Goal: Task Accomplishment & Management: Complete application form

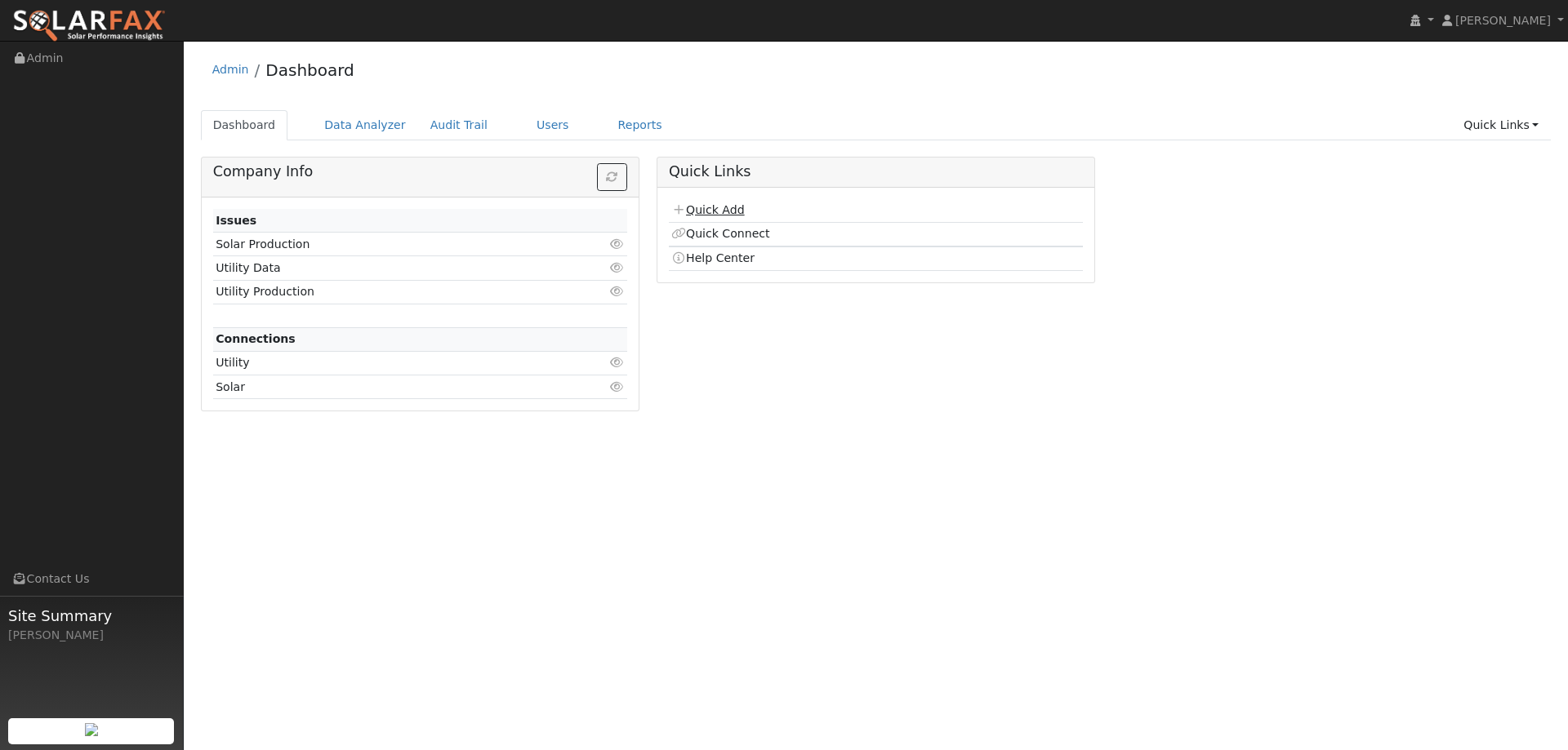
click at [732, 205] on link "Quick Add" at bounding box center [707, 210] width 73 height 13
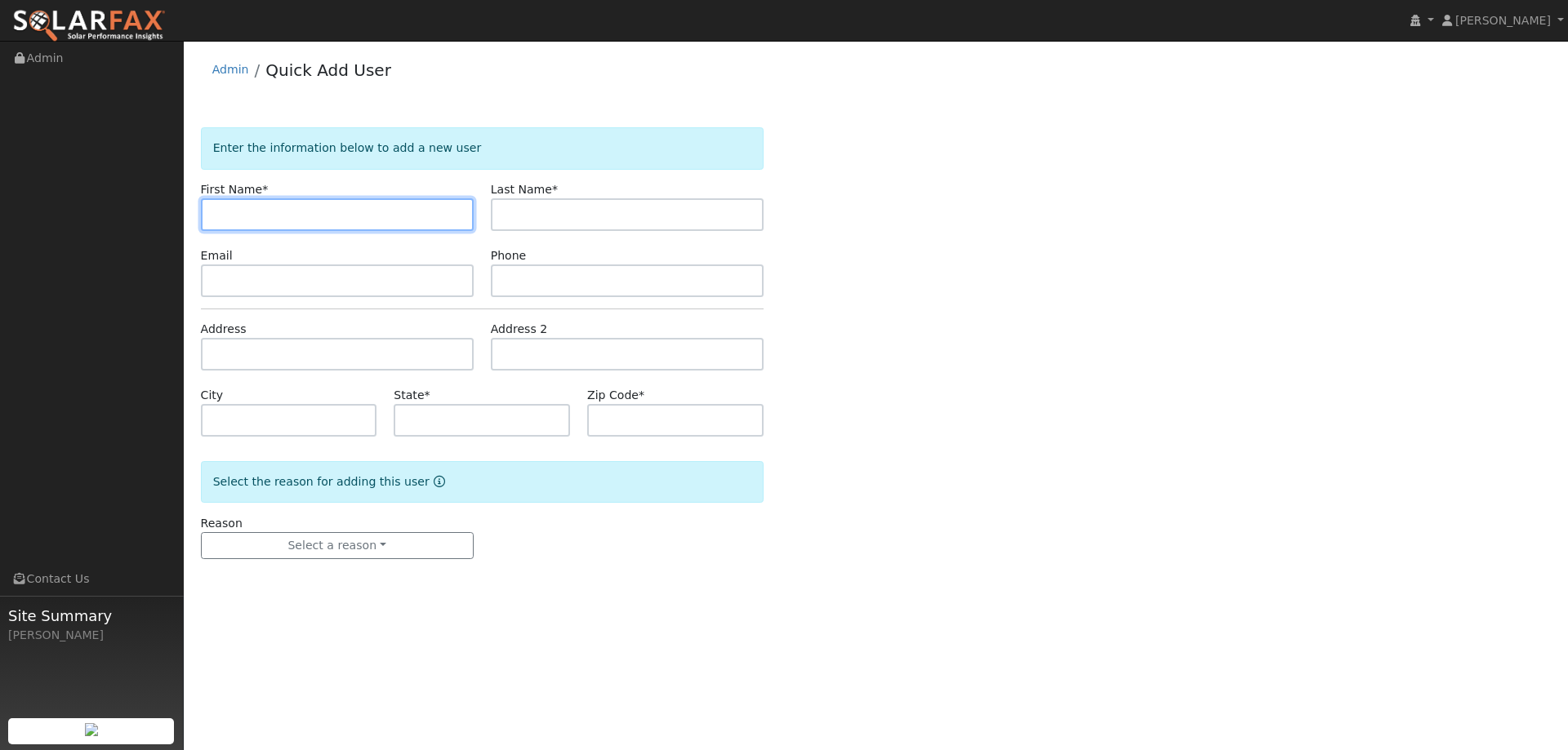
click at [220, 211] on input "text" at bounding box center [338, 215] width 273 height 33
paste input "Jenny"
click at [217, 217] on input "Jenny" at bounding box center [338, 215] width 273 height 33
type input "Jenny"
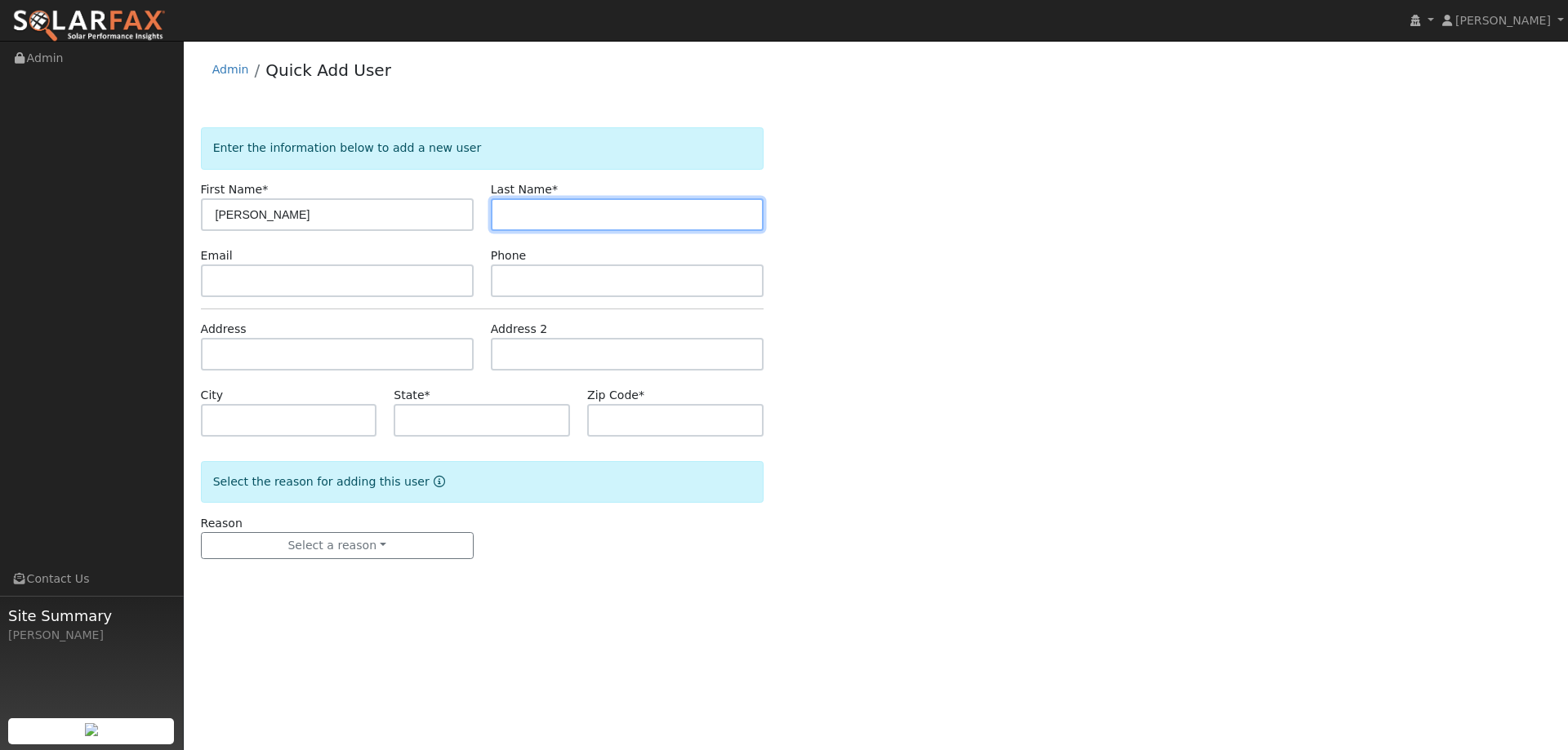
click at [563, 220] on input "text" at bounding box center [627, 215] width 273 height 33
click at [516, 222] on input "text" at bounding box center [627, 215] width 273 height 33
paste input "Rios"
click at [505, 212] on input "Rios" at bounding box center [627, 215] width 273 height 33
type input "Rios"
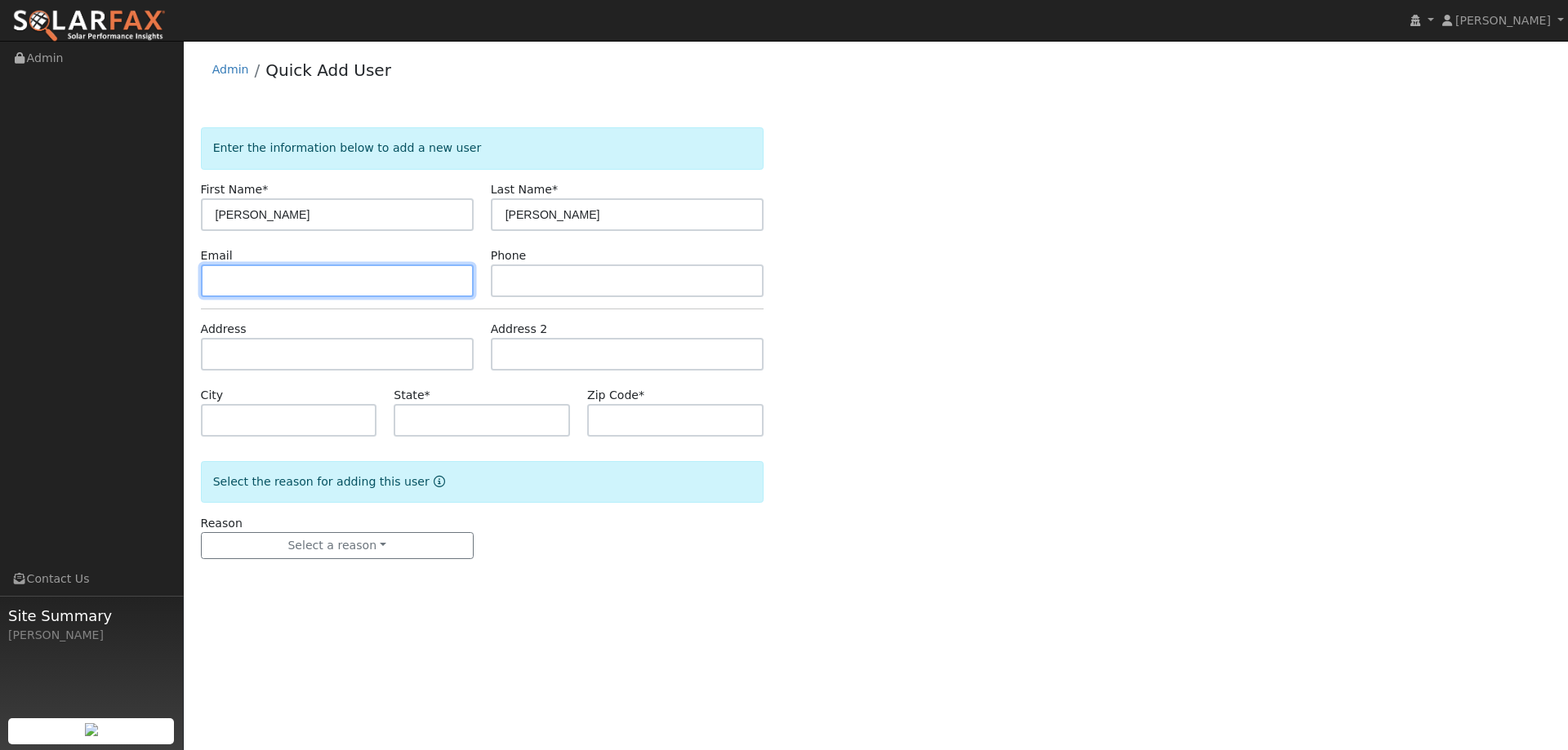
click at [293, 292] on input "text" at bounding box center [338, 281] width 273 height 33
click at [304, 279] on input "text" at bounding box center [338, 281] width 273 height 33
paste input "[PERSON_NAME][EMAIL_ADDRESS][DOMAIN_NAME]"
click at [215, 284] on input "[PERSON_NAME][EMAIL_ADDRESS][DOMAIN_NAME]" at bounding box center [338, 281] width 273 height 33
type input "[PERSON_NAME][EMAIL_ADDRESS][DOMAIN_NAME]"
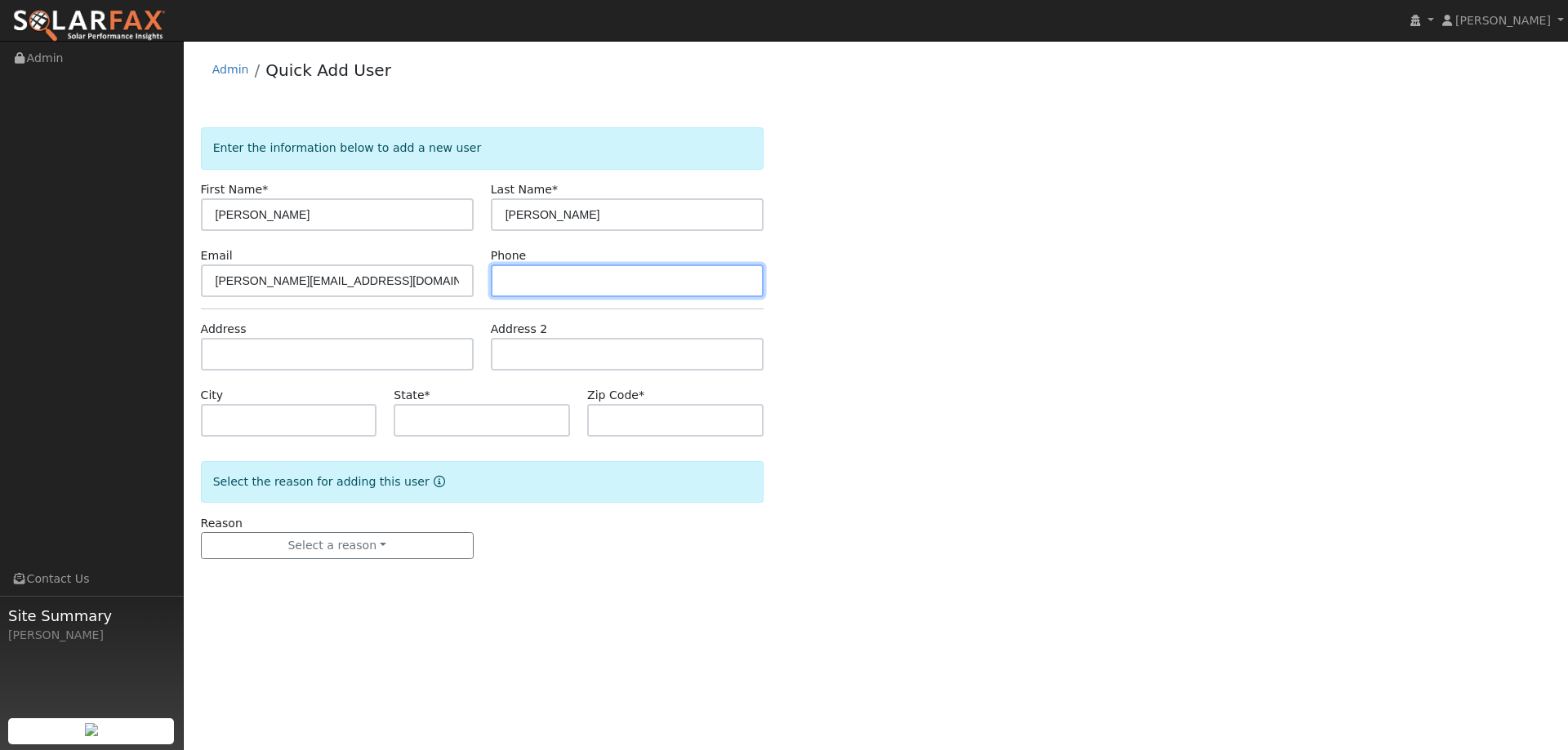
click at [575, 272] on input "text" at bounding box center [627, 281] width 273 height 33
click at [514, 284] on input "text" at bounding box center [627, 281] width 273 height 33
paste input "510-867-5267"
click at [509, 286] on input "510-867-5267" at bounding box center [627, 281] width 273 height 33
type input "510-867-5267"
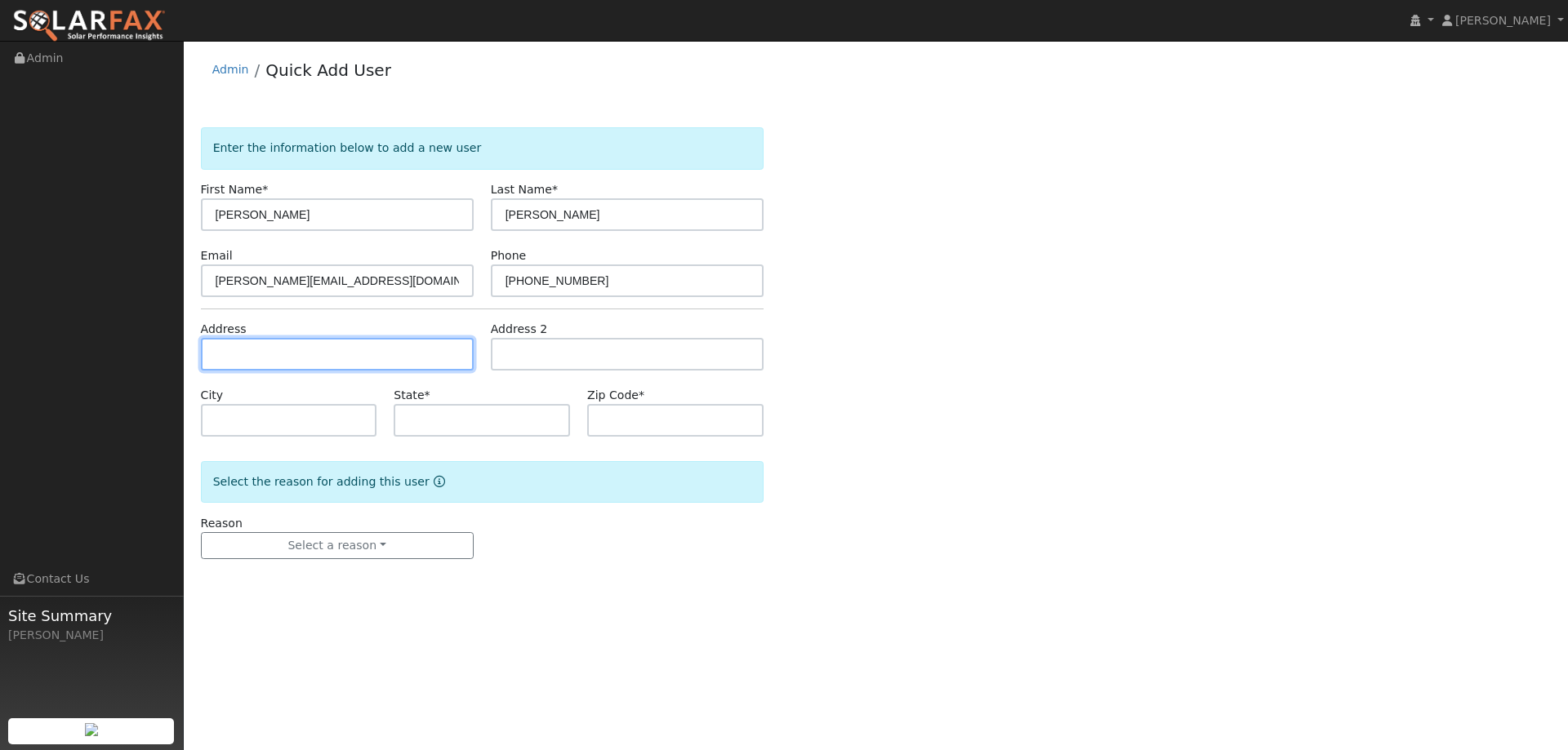
click at [309, 355] on input "text" at bounding box center [338, 354] width 273 height 33
click at [246, 355] on input "text" at bounding box center [338, 354] width 273 height 33
paste input "5128 McFarlane Road"
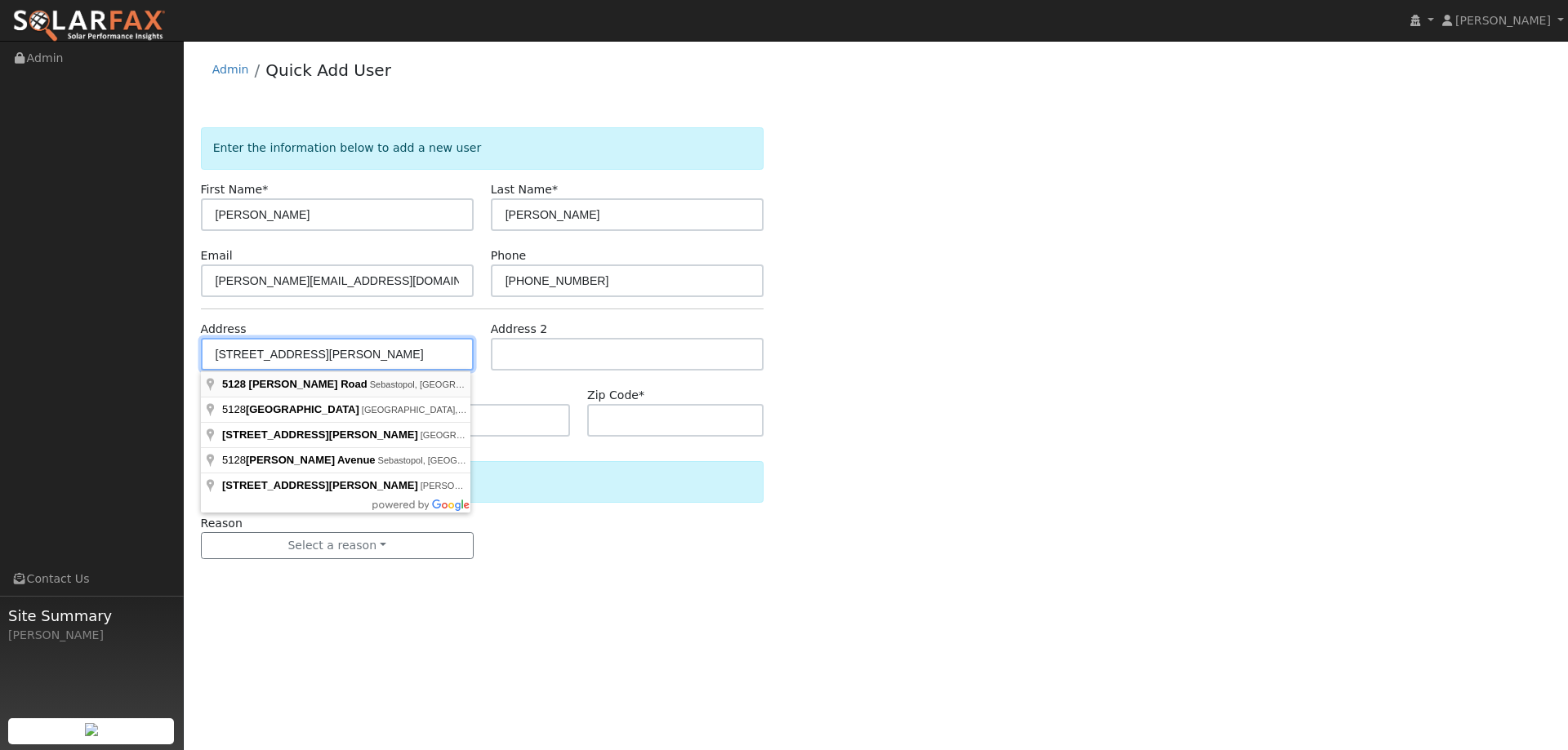
type input "5128 McFarlane Road"
type input "Sebastopol"
type input "CA"
type input "95472"
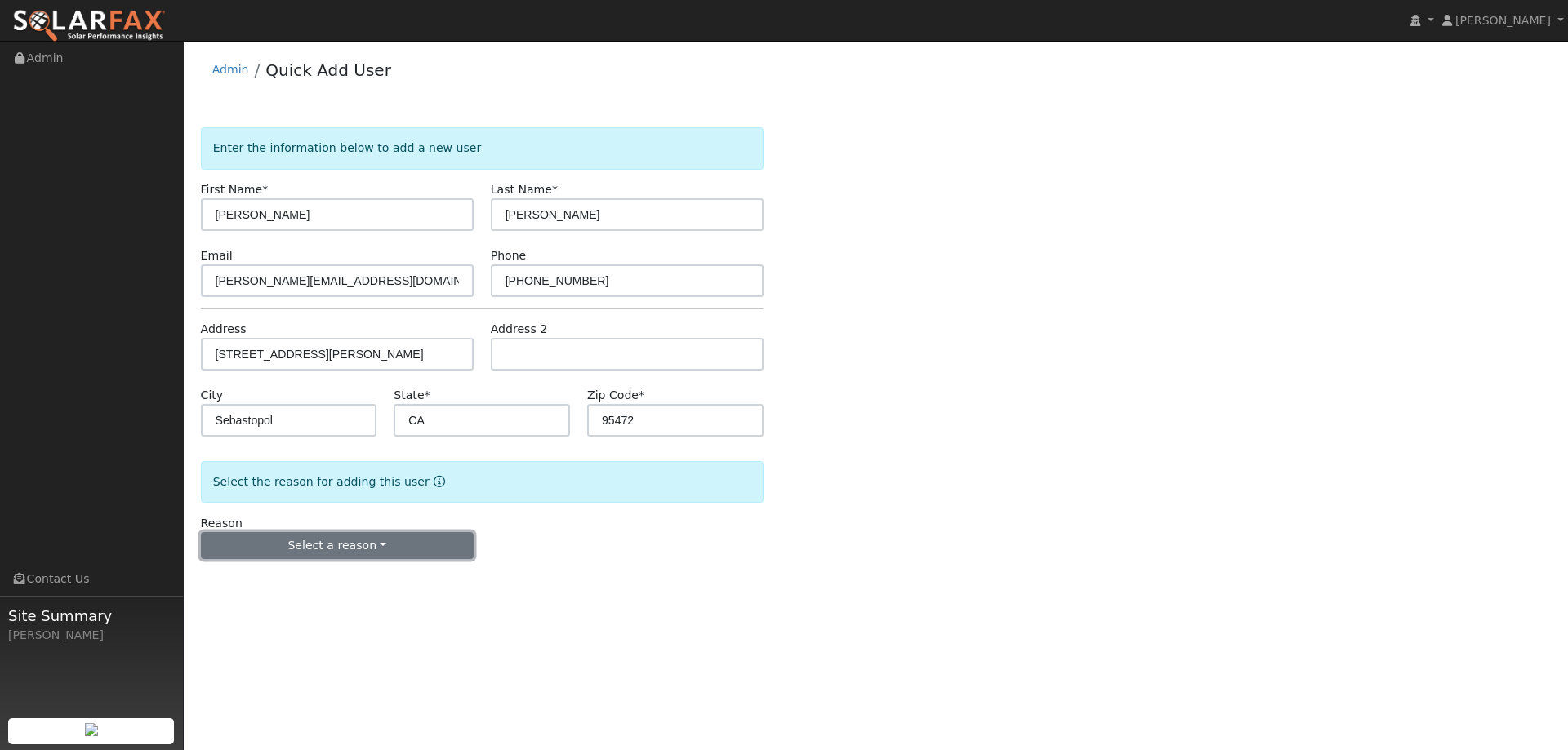
click at [349, 539] on button "Select a reason" at bounding box center [338, 546] width 273 height 28
click at [296, 583] on link "New lead" at bounding box center [292, 579] width 181 height 23
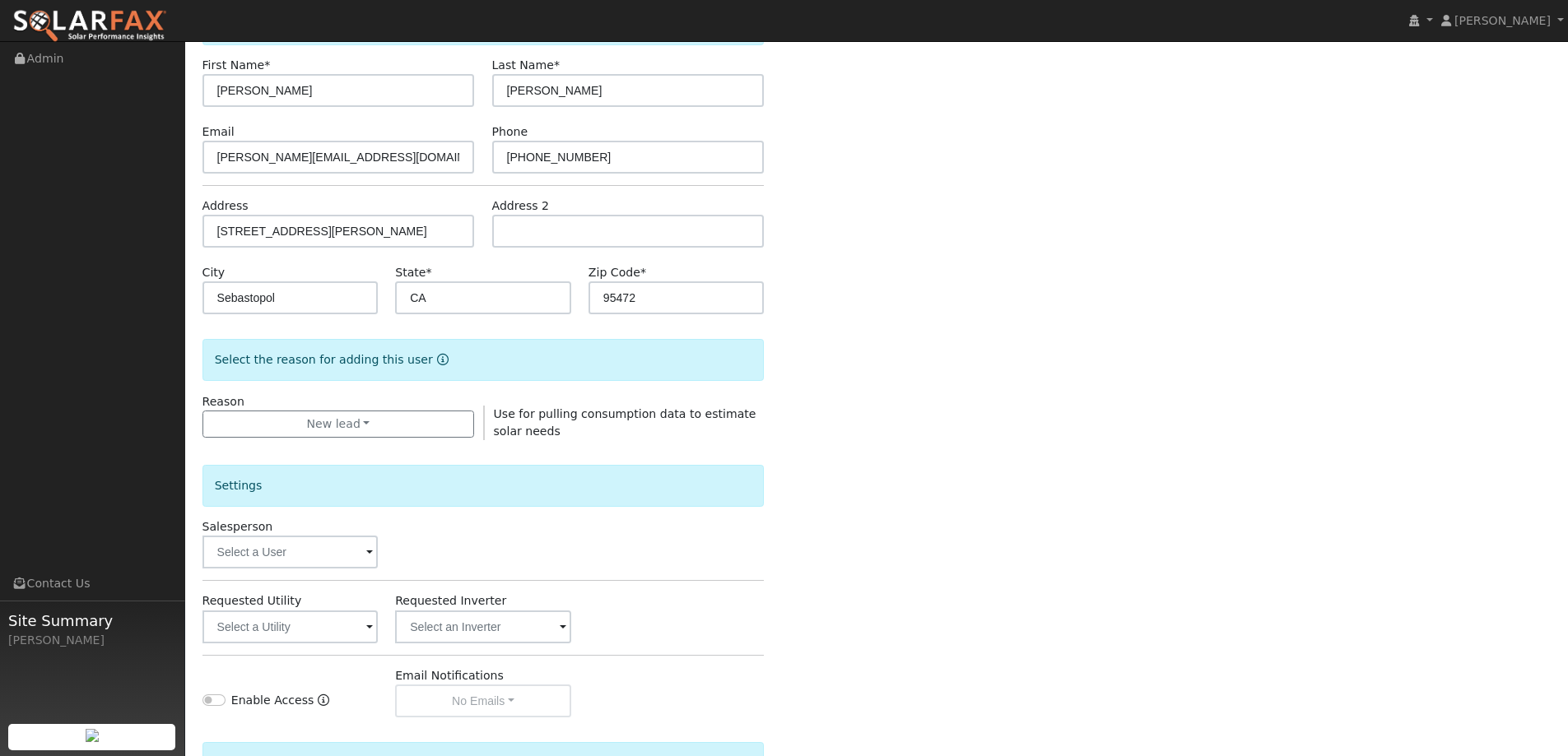
scroll to position [247, 0]
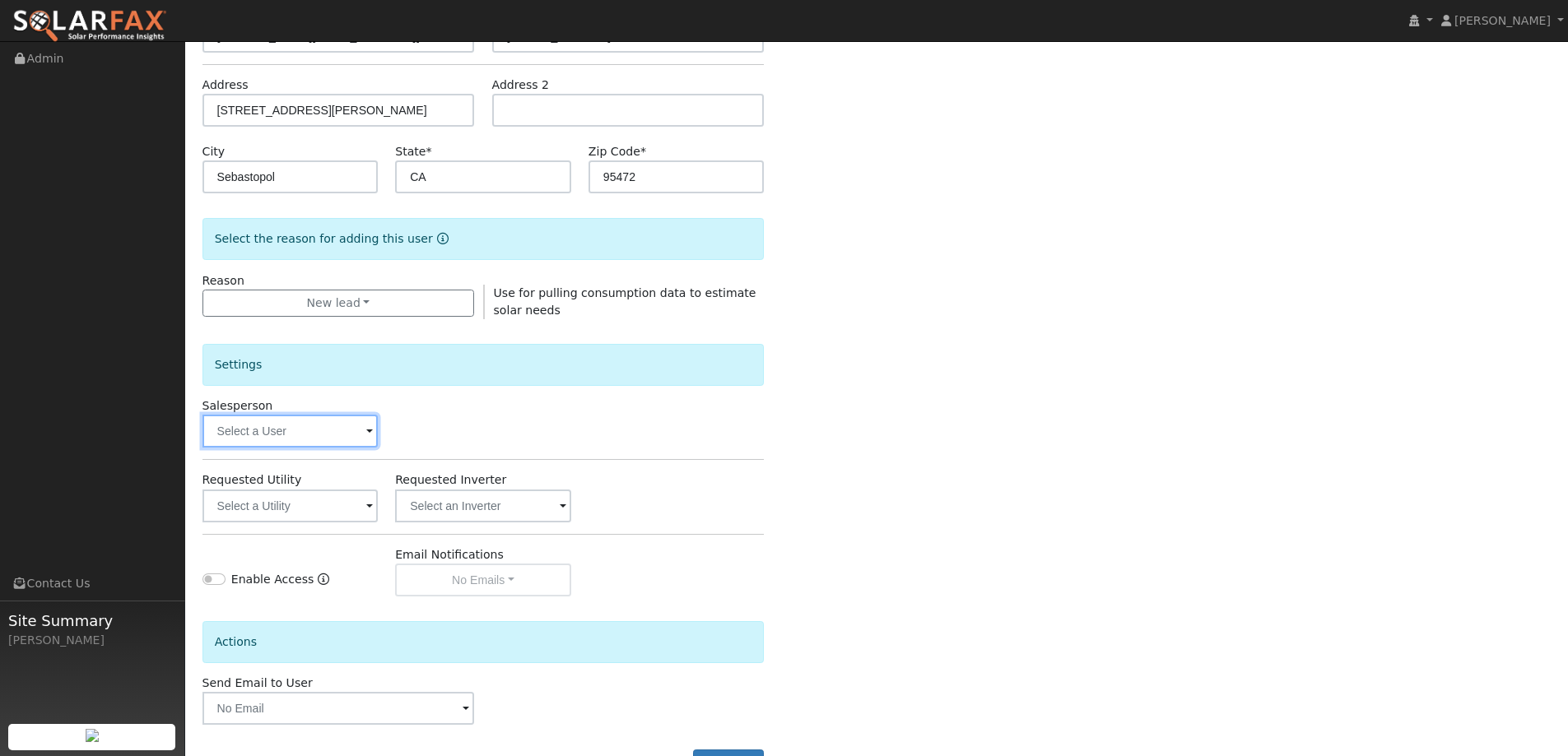
click at [328, 432] on input "text" at bounding box center [291, 431] width 176 height 33
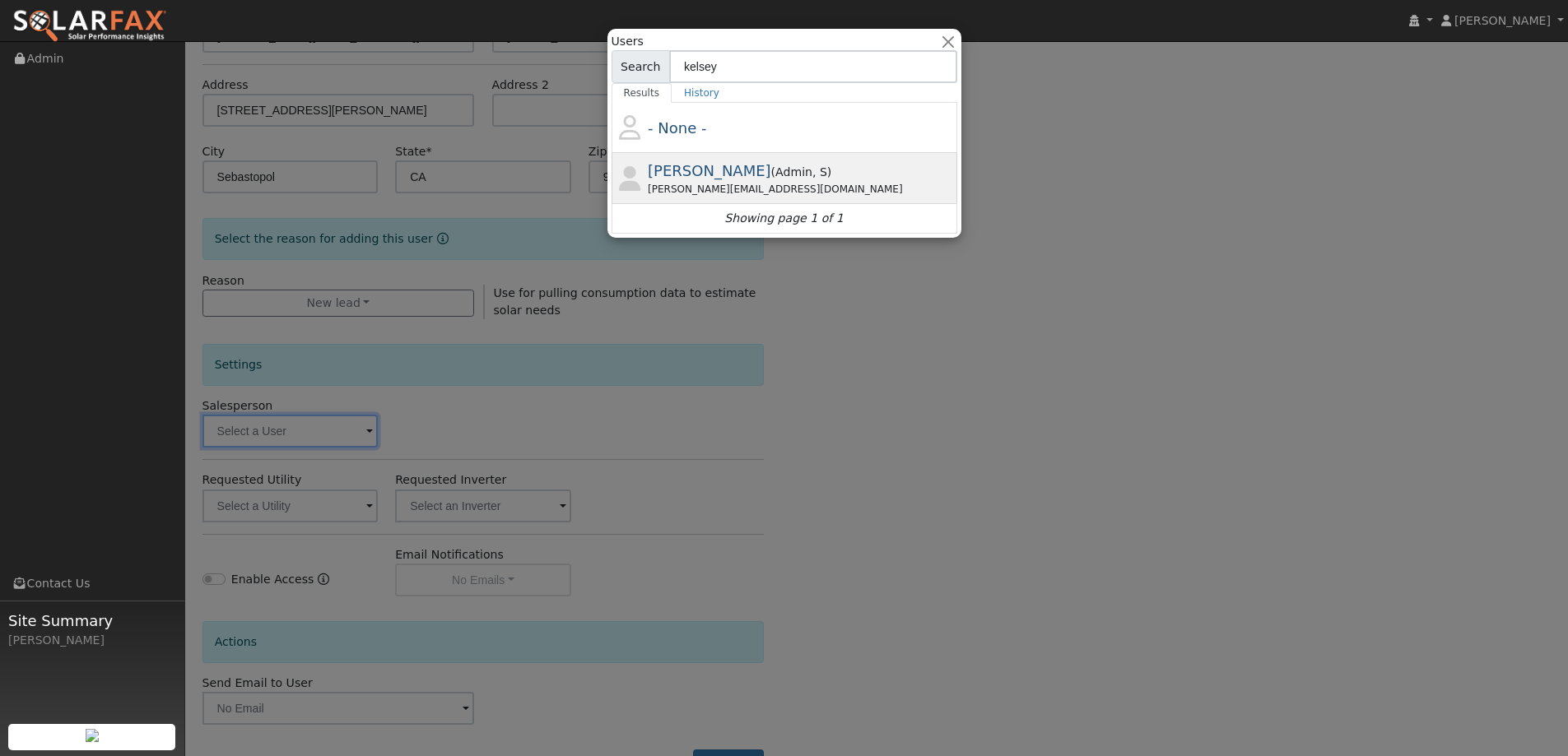
type input "kelsey"
click at [812, 169] on span "Admin" at bounding box center [820, 172] width 15 height 13
type input "Kelsey Commerford"
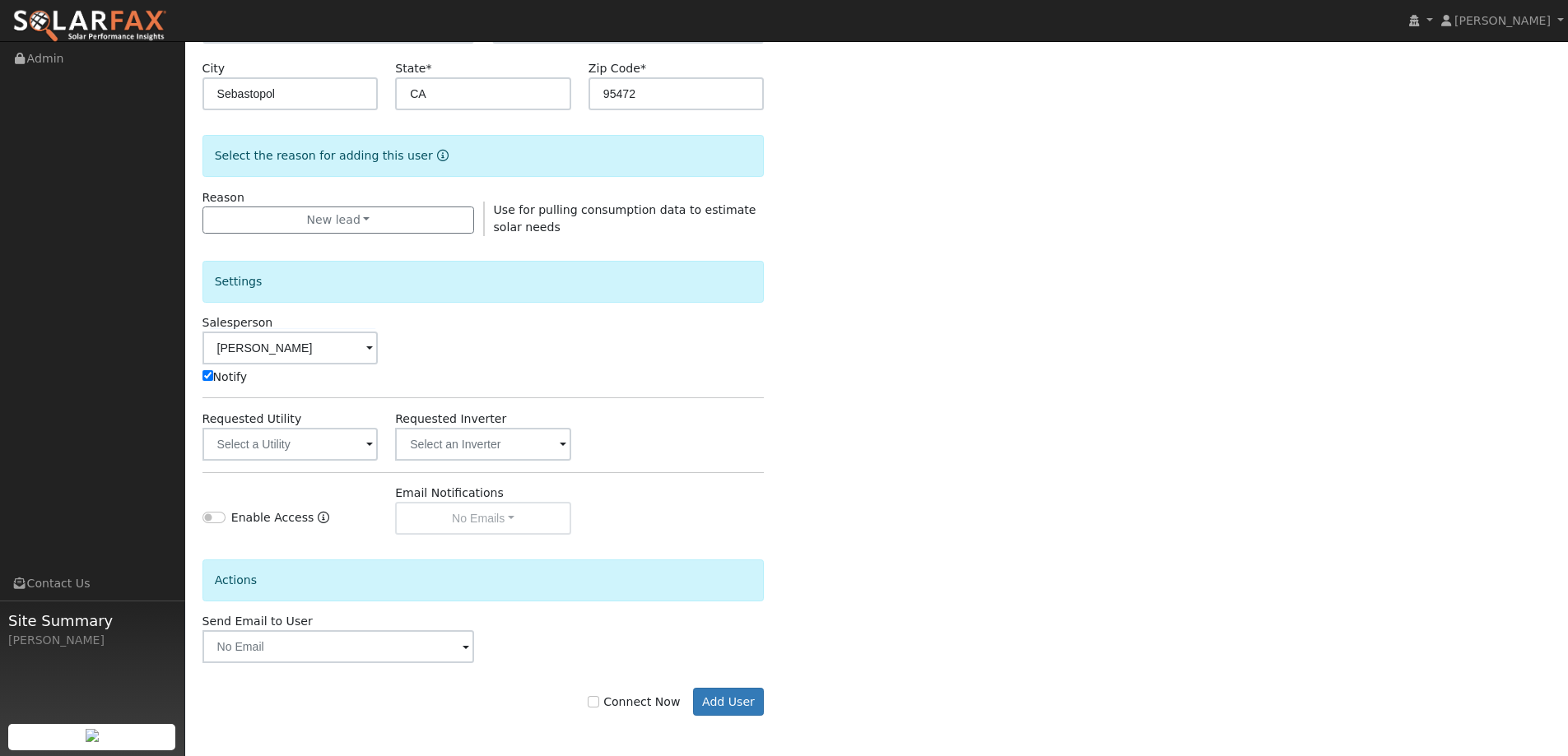
scroll to position [330, 0]
click at [354, 446] on input "text" at bounding box center [291, 443] width 176 height 33
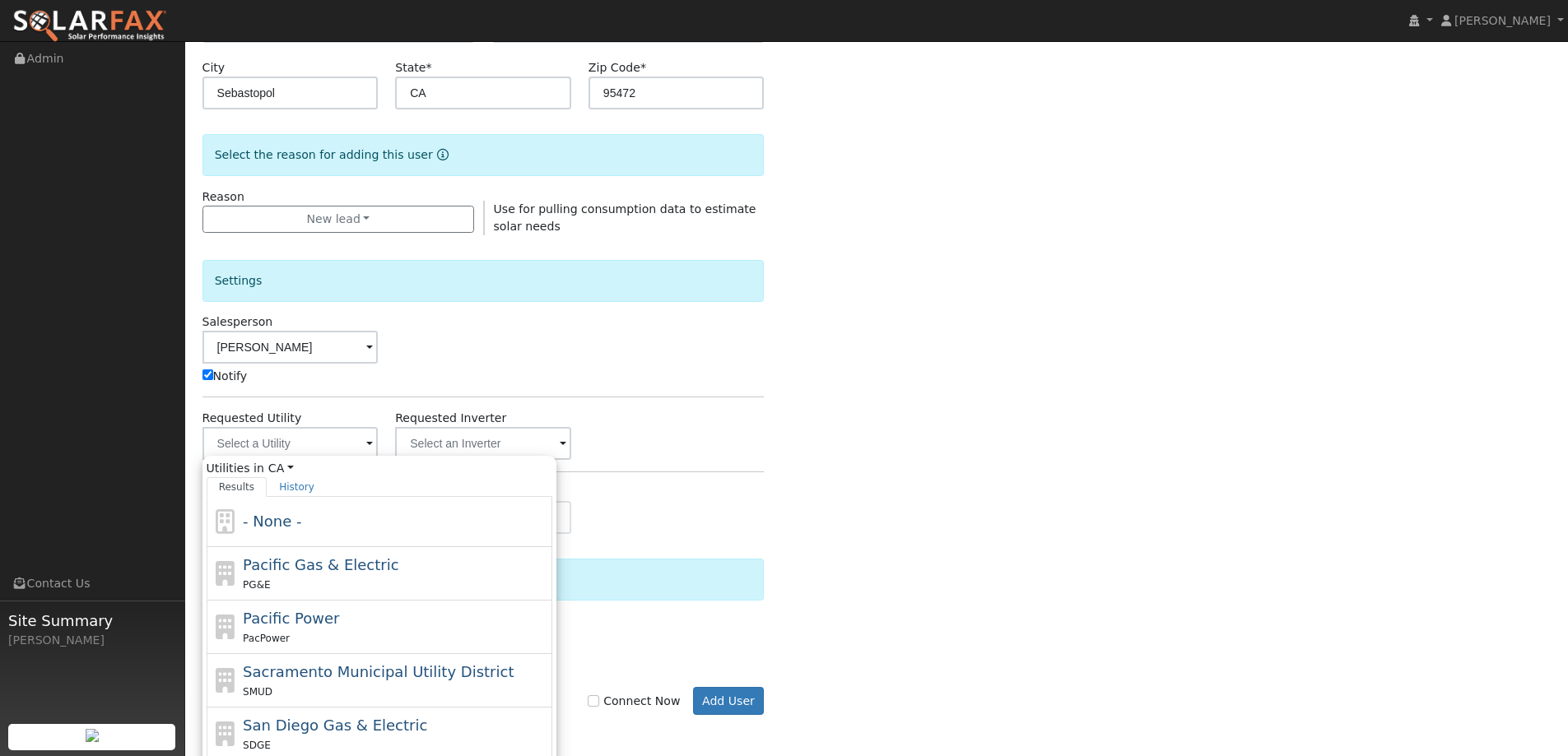
click at [484, 567] on div "Pacific Gas & Electric PG&E" at bounding box center [396, 573] width 306 height 40
type input "Pacific Gas & Electric"
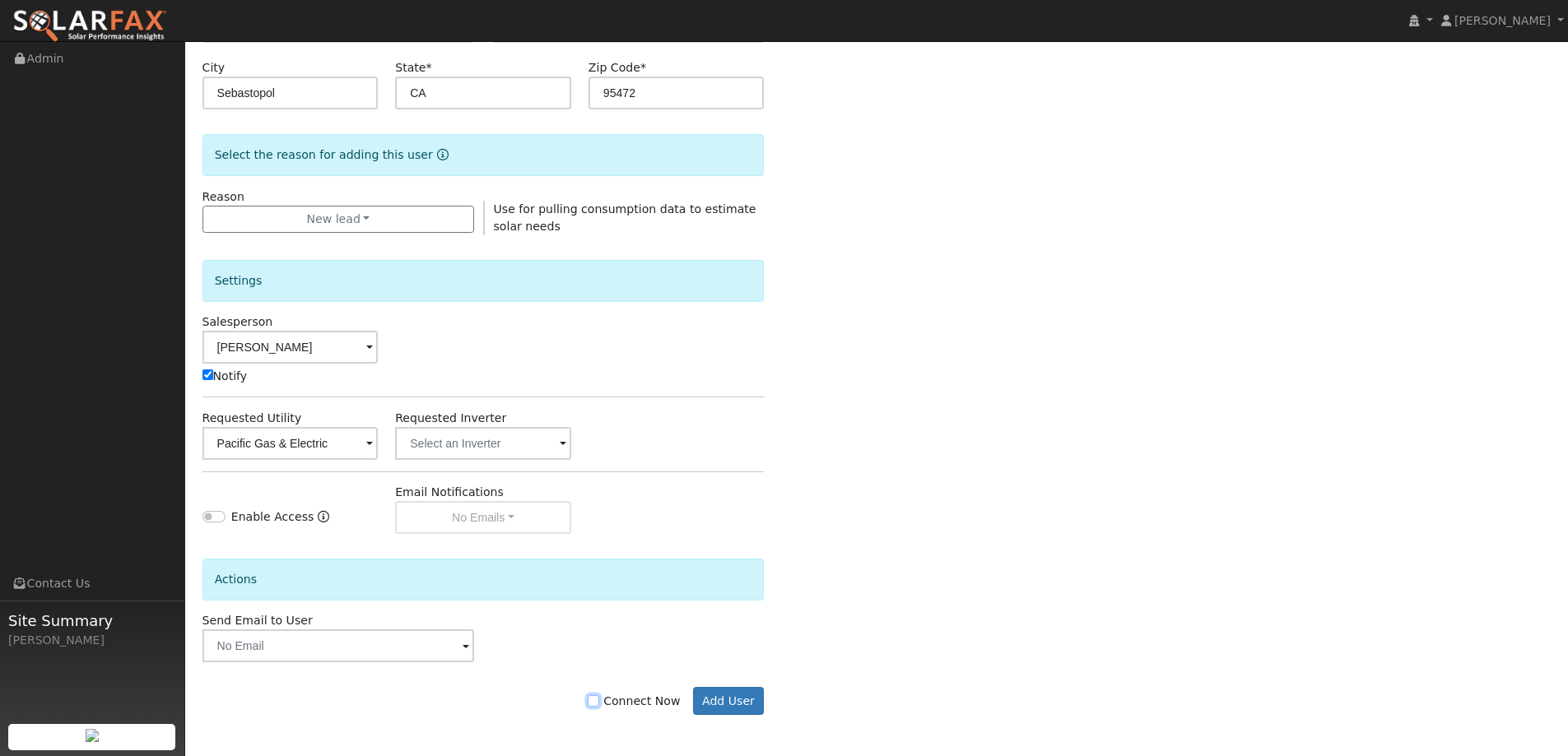
click at [599, 703] on input "Connect Now" at bounding box center [593, 701] width 12 height 12
checkbox input "true"
click at [746, 701] on button "Add User" at bounding box center [728, 701] width 72 height 28
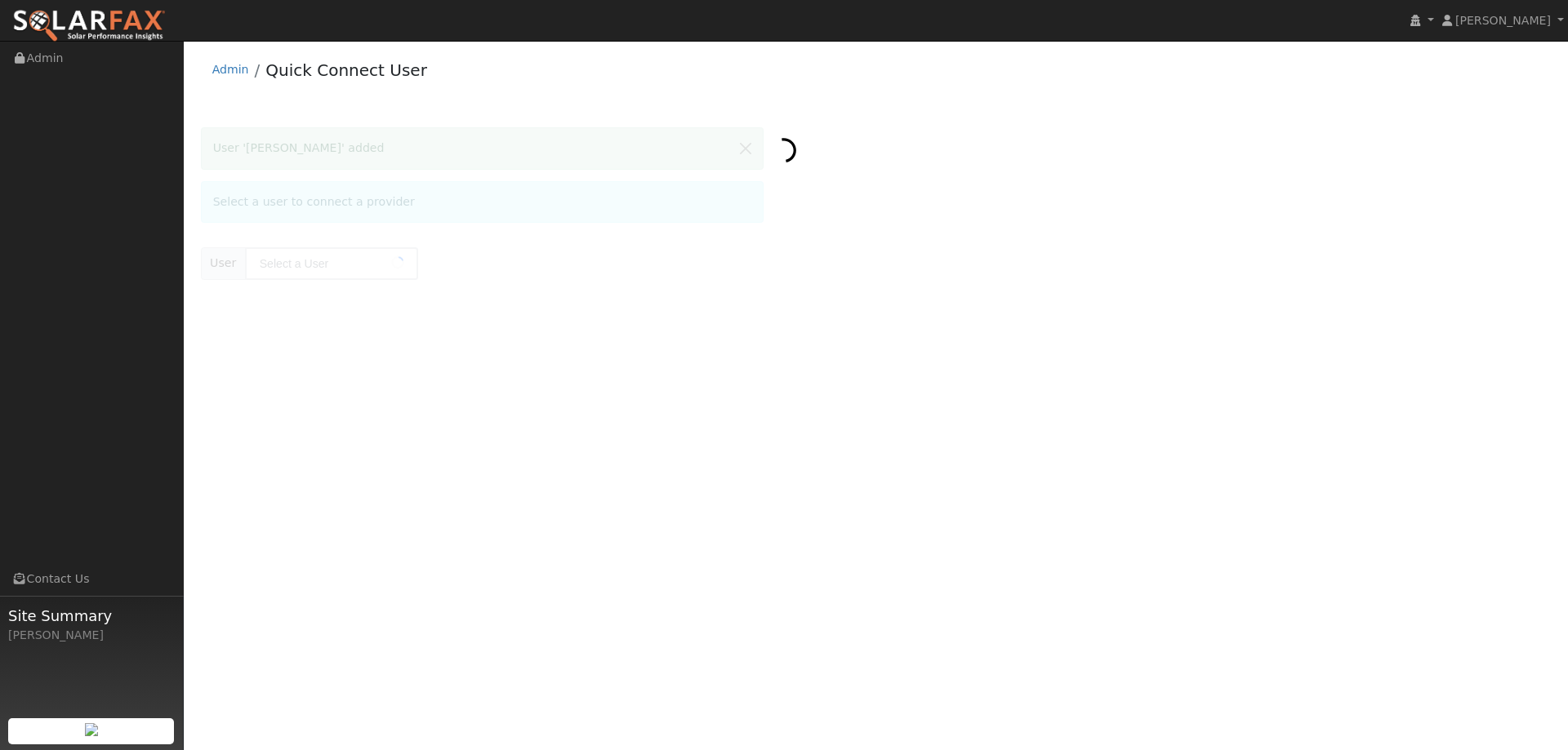
type input "[PERSON_NAME]"
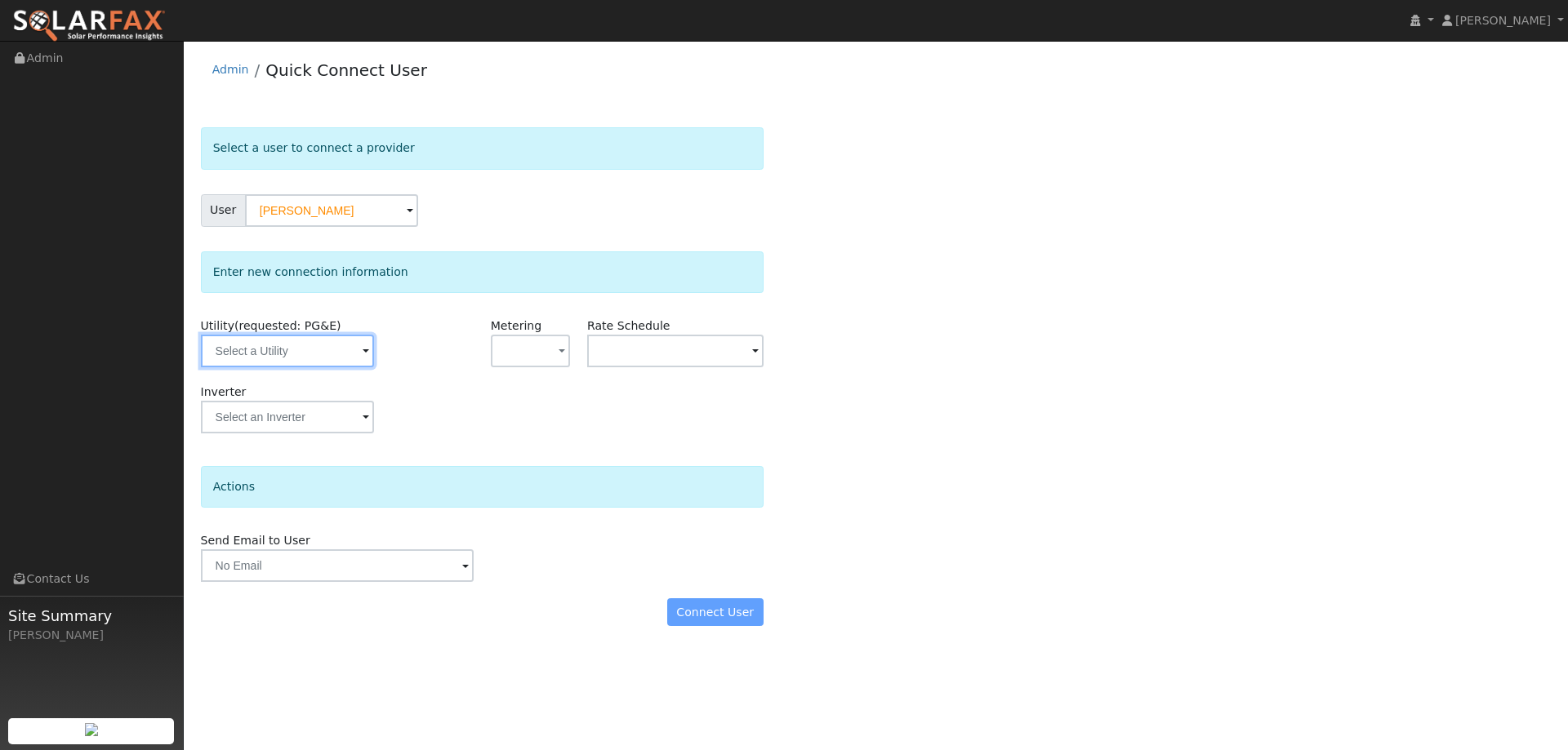
click at [320, 357] on input "text" at bounding box center [288, 350] width 173 height 33
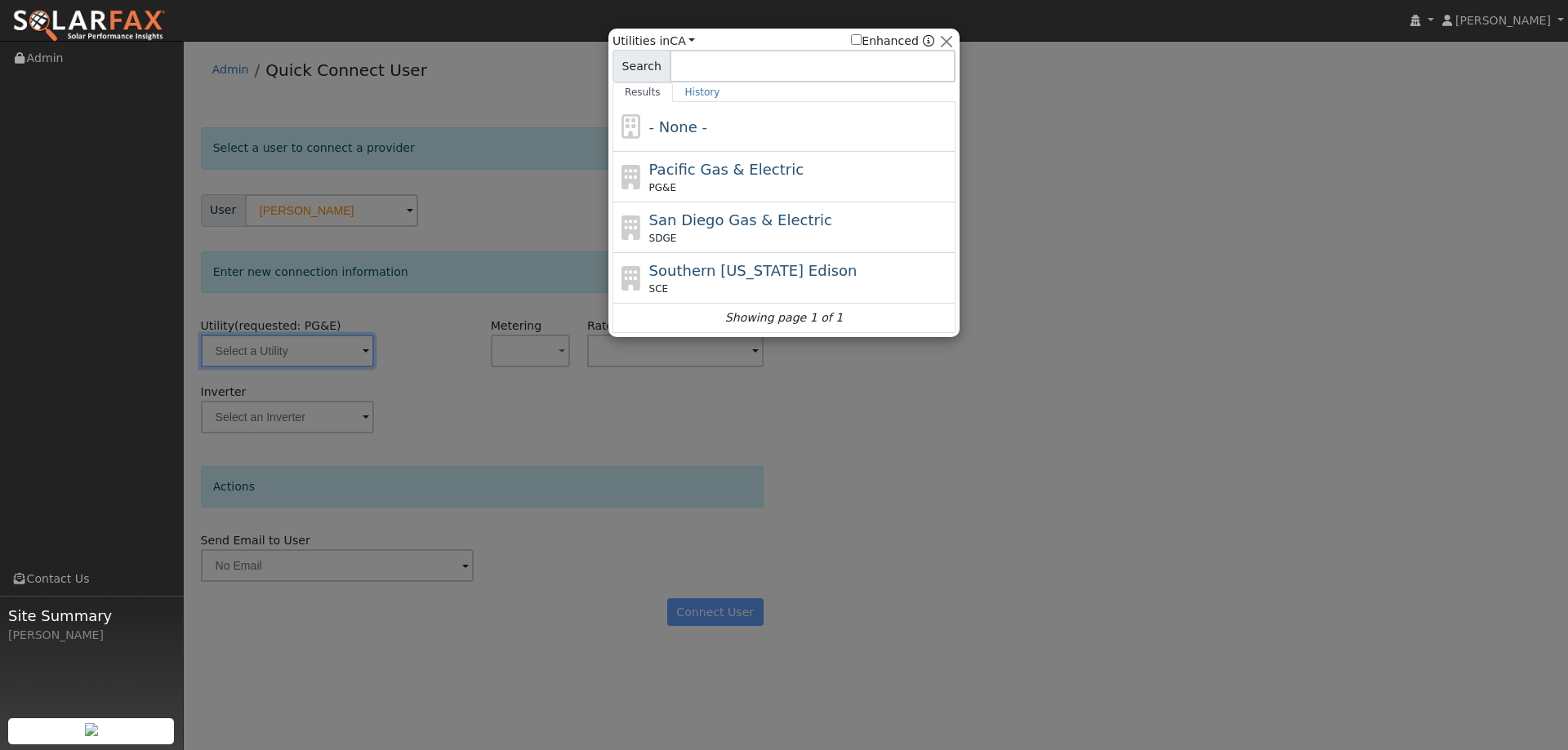
click at [764, 182] on div "PG&E" at bounding box center [800, 188] width 303 height 15
type input "PG&E"
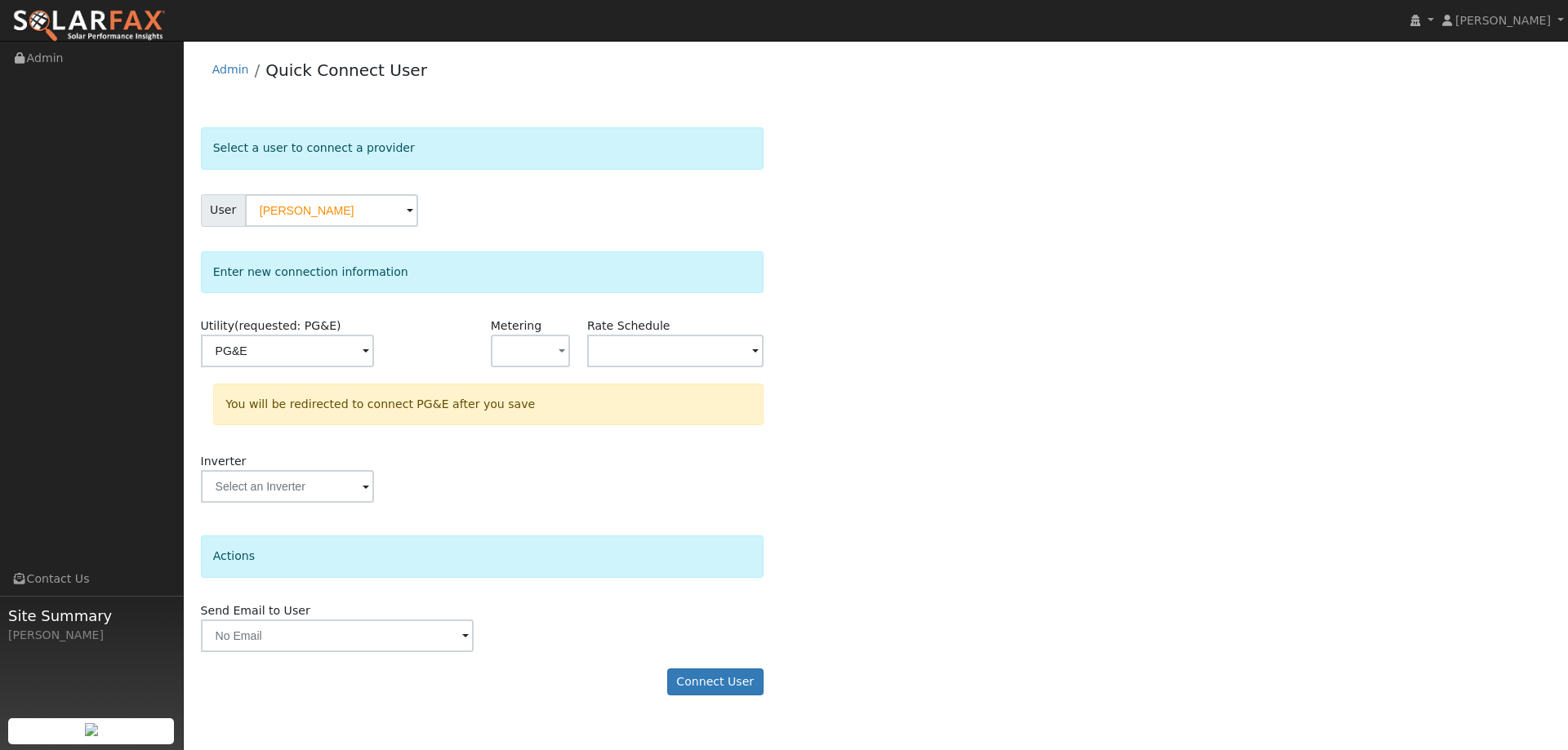
click at [709, 666] on form "Select a user to connect a provider User [PERSON_NAME] Account Default Account …" at bounding box center [482, 419] width 562 height 584
click at [716, 676] on button "Connect User" at bounding box center [715, 682] width 96 height 28
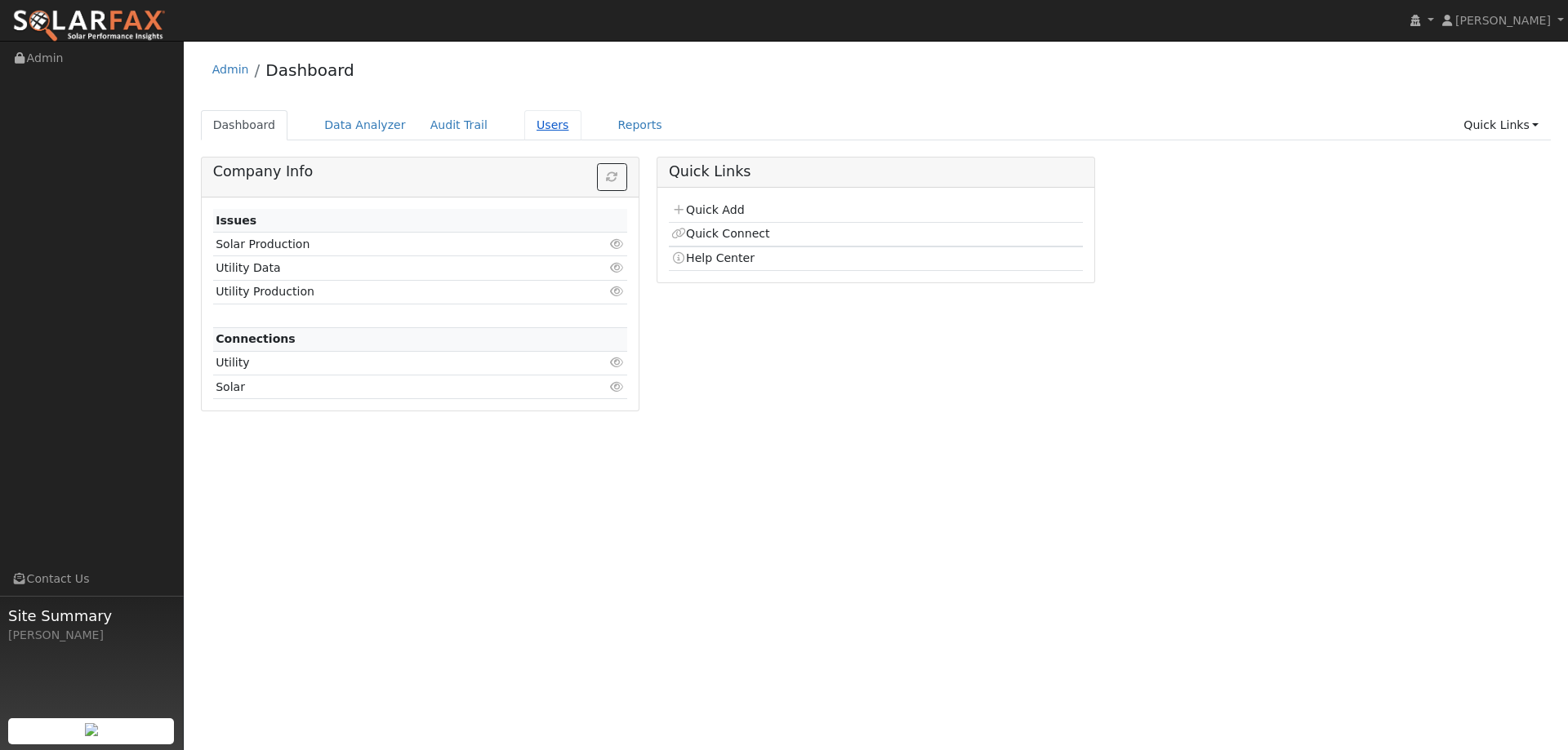
click at [526, 132] on link "Users" at bounding box center [553, 125] width 57 height 30
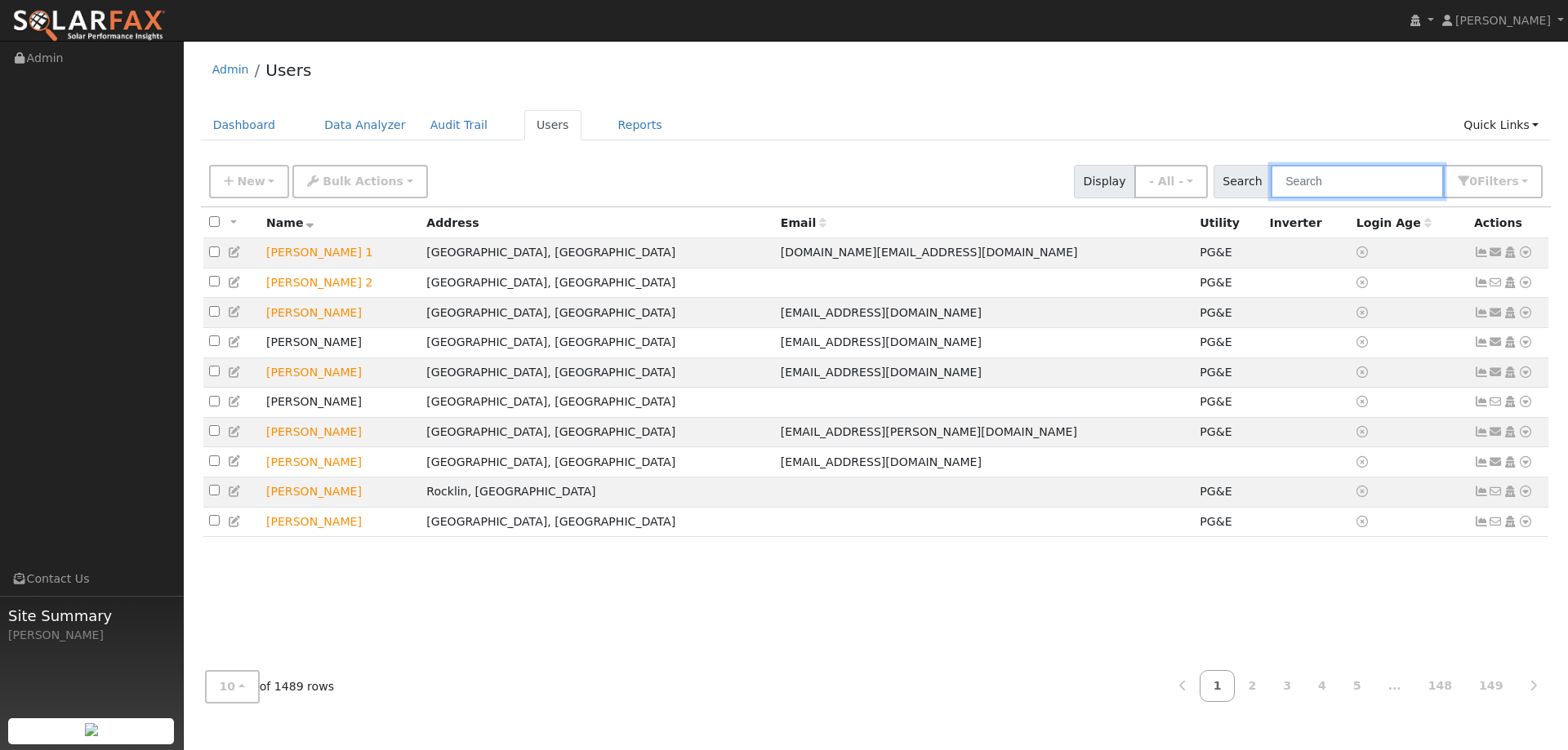
click at [1321, 184] on input "text" at bounding box center [1357, 181] width 173 height 33
paste input "[PERSON_NAME]"
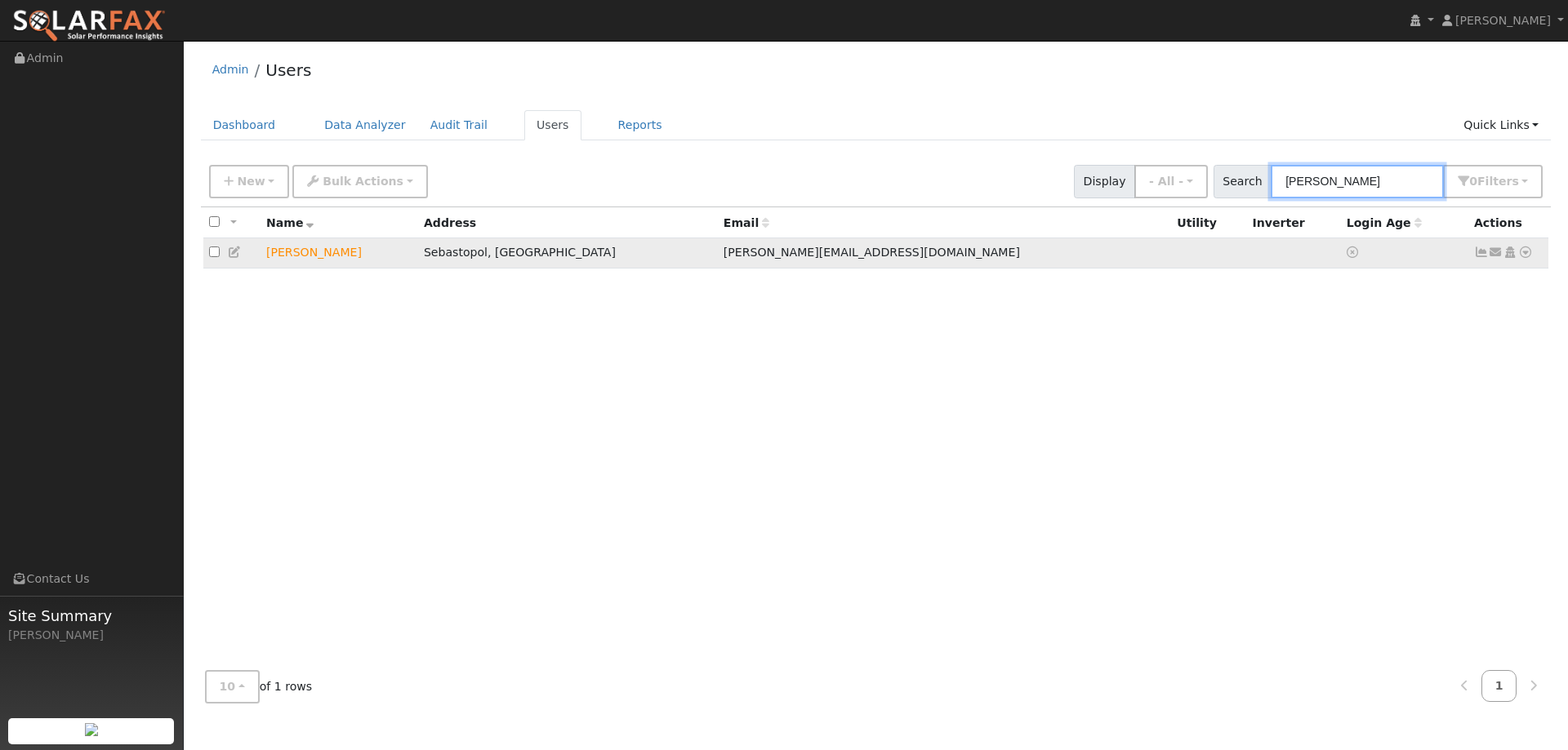
type input "[PERSON_NAME]"
click at [1521, 258] on icon at bounding box center [1525, 252] width 15 height 11
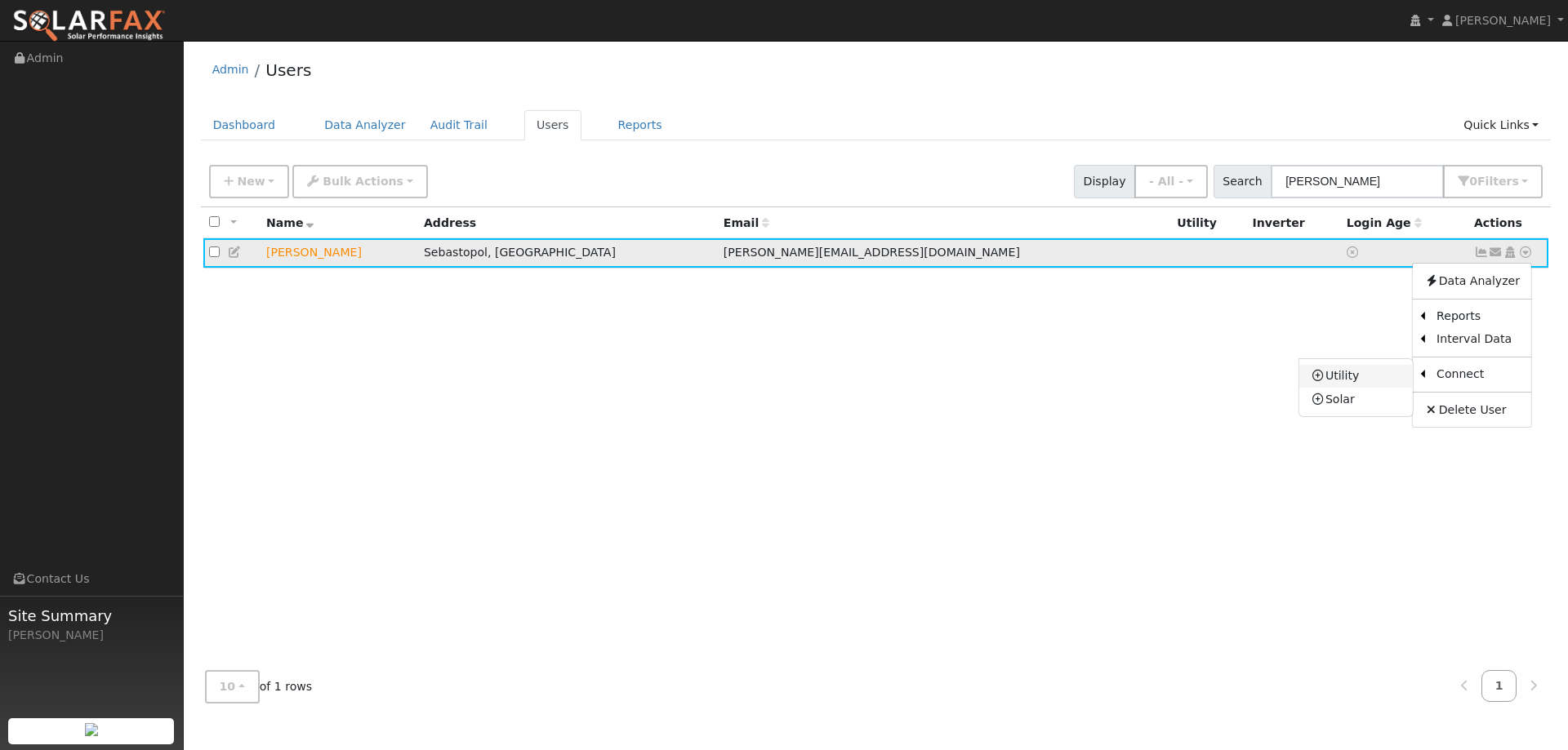
click at [1355, 381] on link "Utility" at bounding box center [1355, 376] width 114 height 23
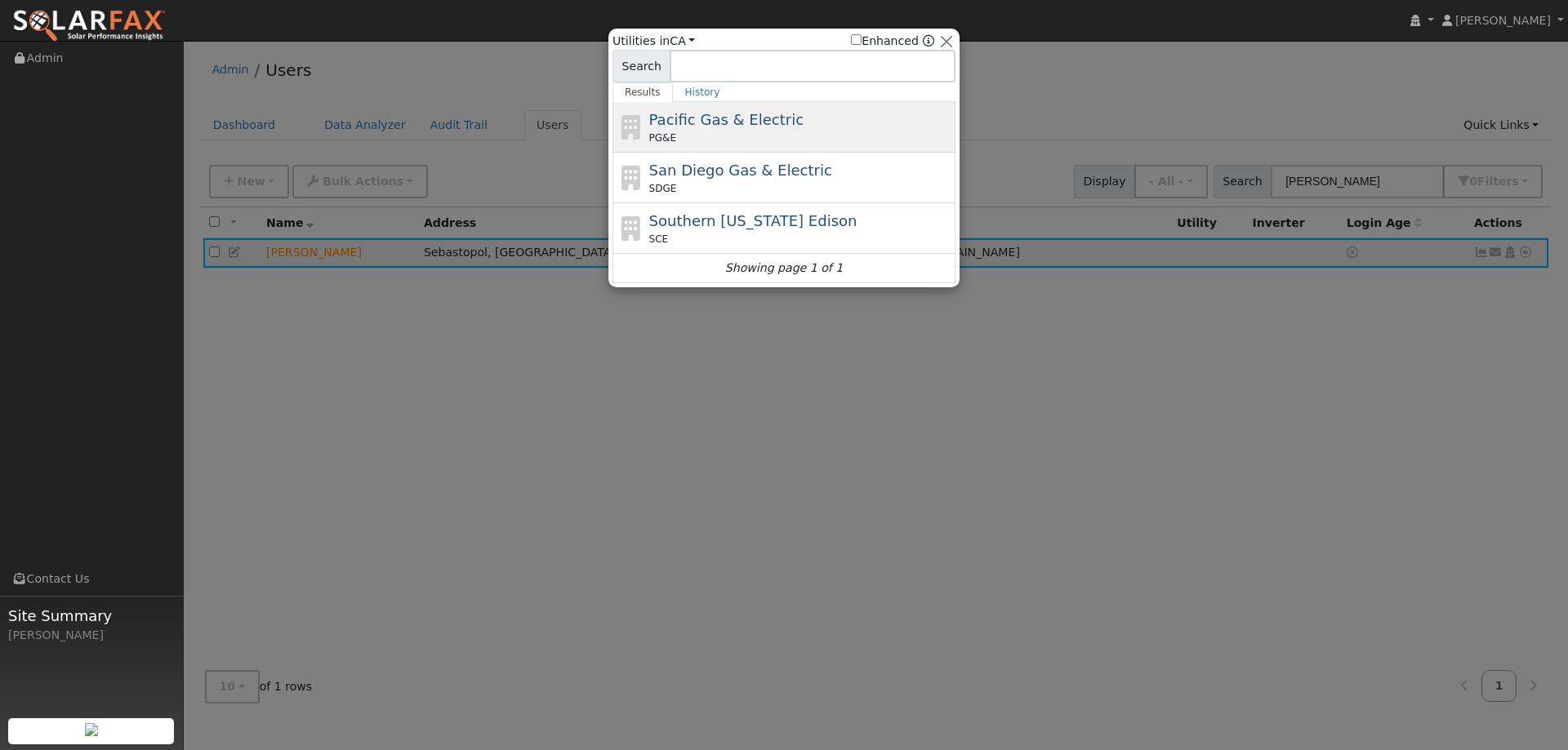
click at [692, 133] on div "PG&E" at bounding box center [800, 138] width 303 height 15
